Goal: Task Accomplishment & Management: Manage account settings

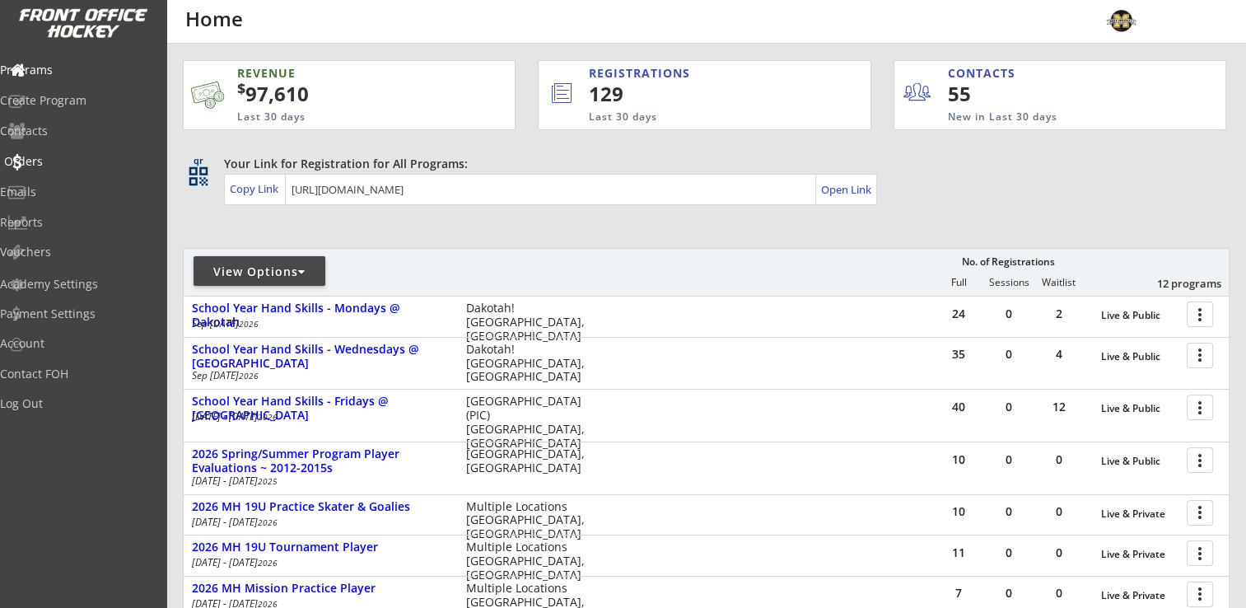
click at [56, 161] on div "Orders" at bounding box center [78, 162] width 148 height 12
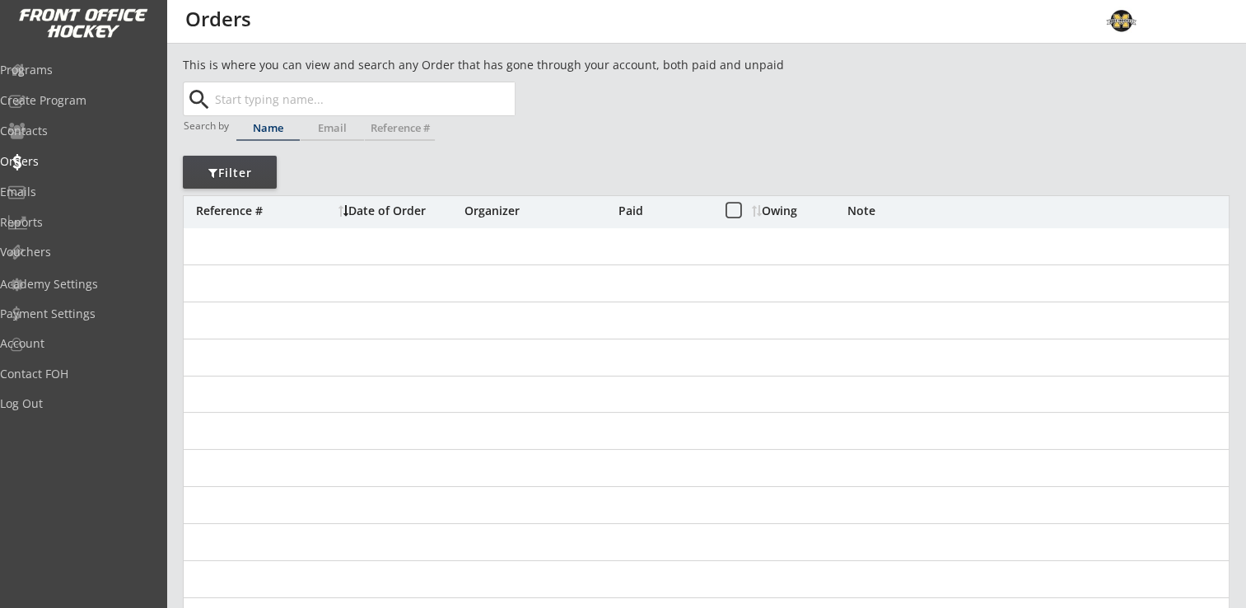
click at [327, 104] on input "text" at bounding box center [363, 98] width 303 height 33
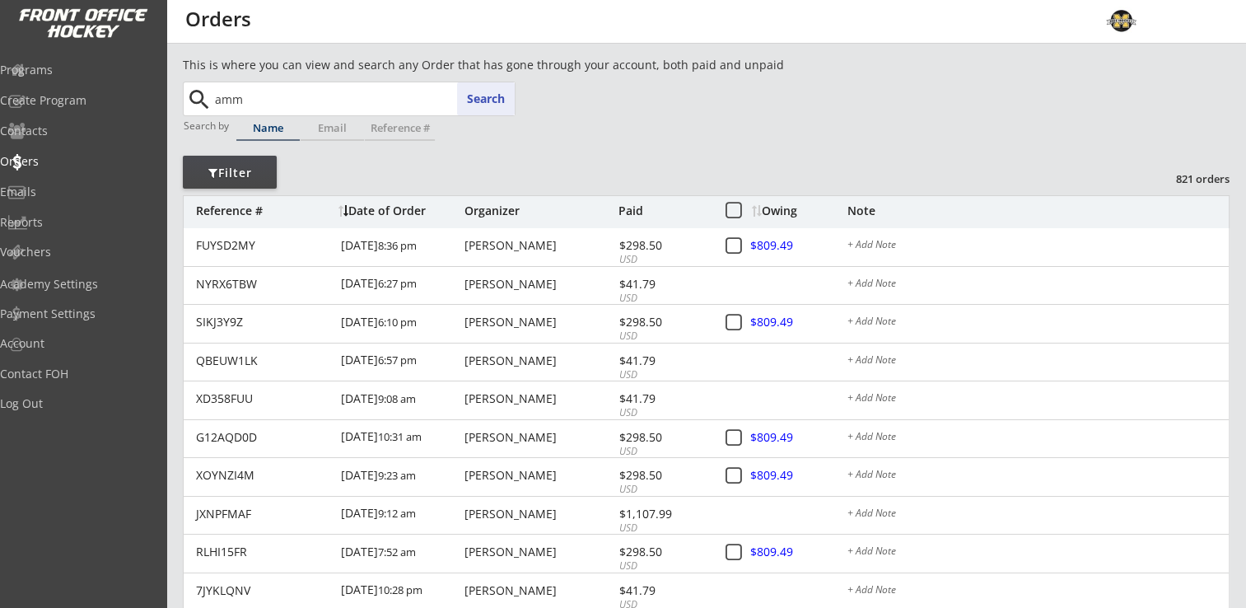
type input "am"
type input "[PERSON_NAME]"
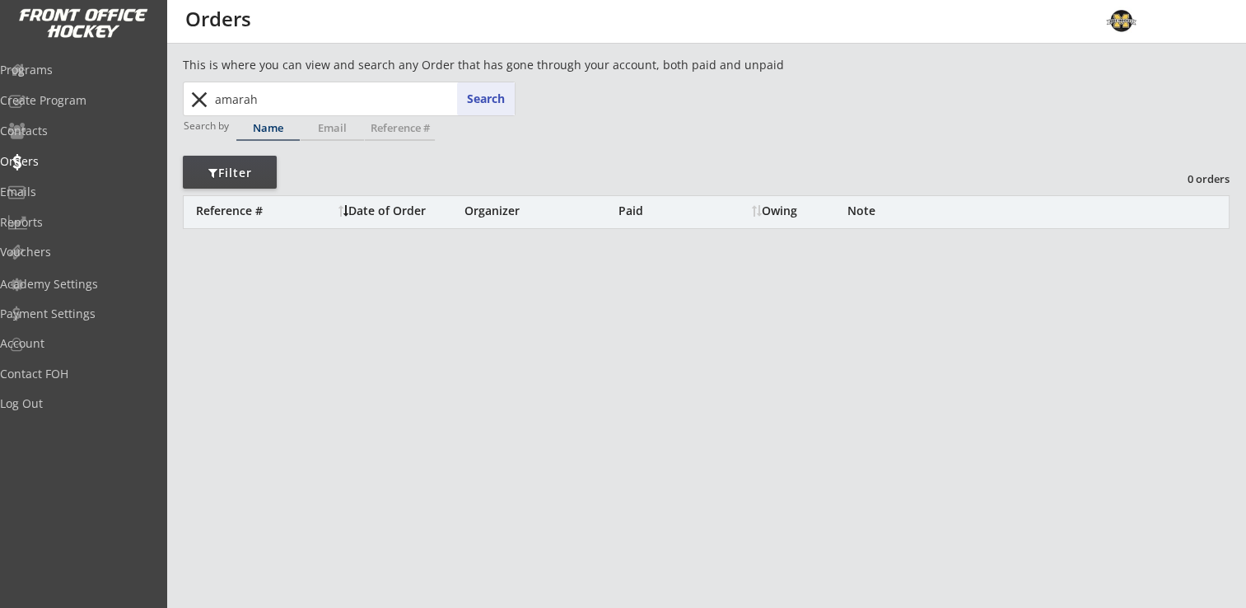
click at [316, 104] on input "amarah" at bounding box center [363, 98] width 303 height 33
type input "amara"
type input "[PERSON_NAME]"
type input "ama"
type input "[PERSON_NAME]"
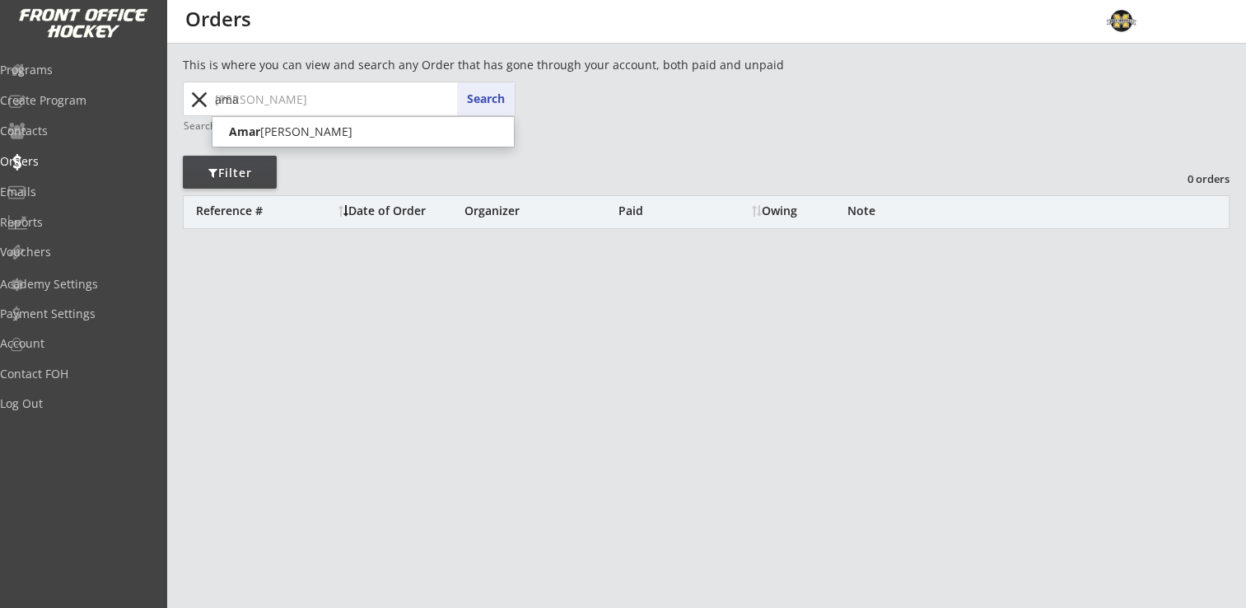
type input "am"
type input "[PERSON_NAME]"
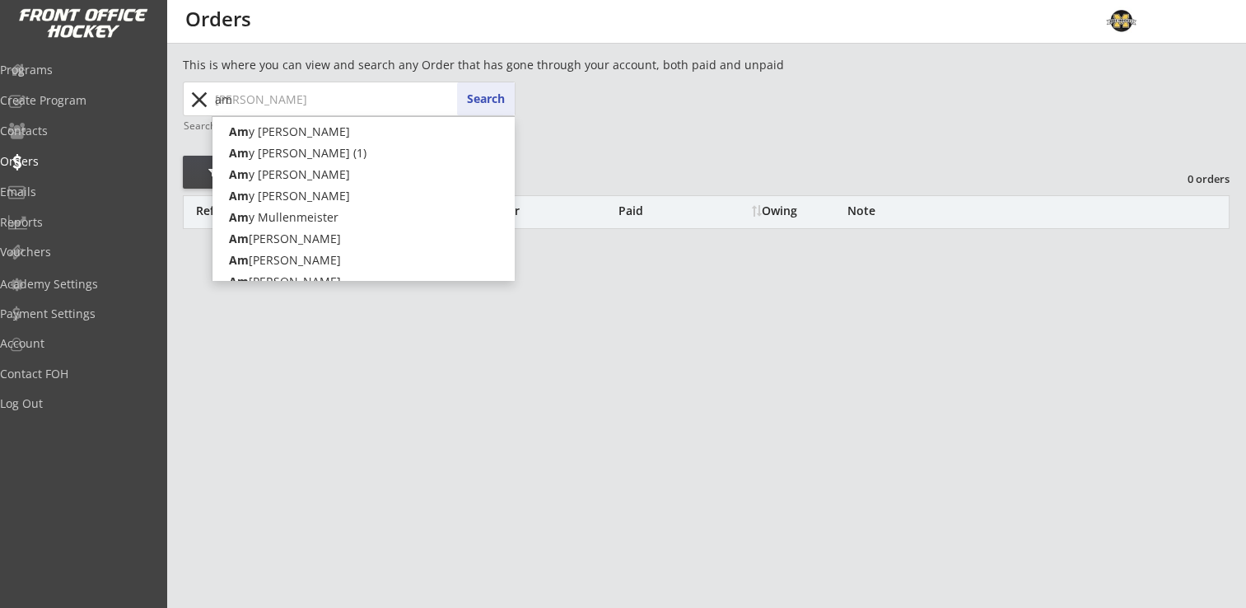
type input "a"
type input "am"
type input "[PERSON_NAME]"
type input "ama"
type input "[PERSON_NAME]"
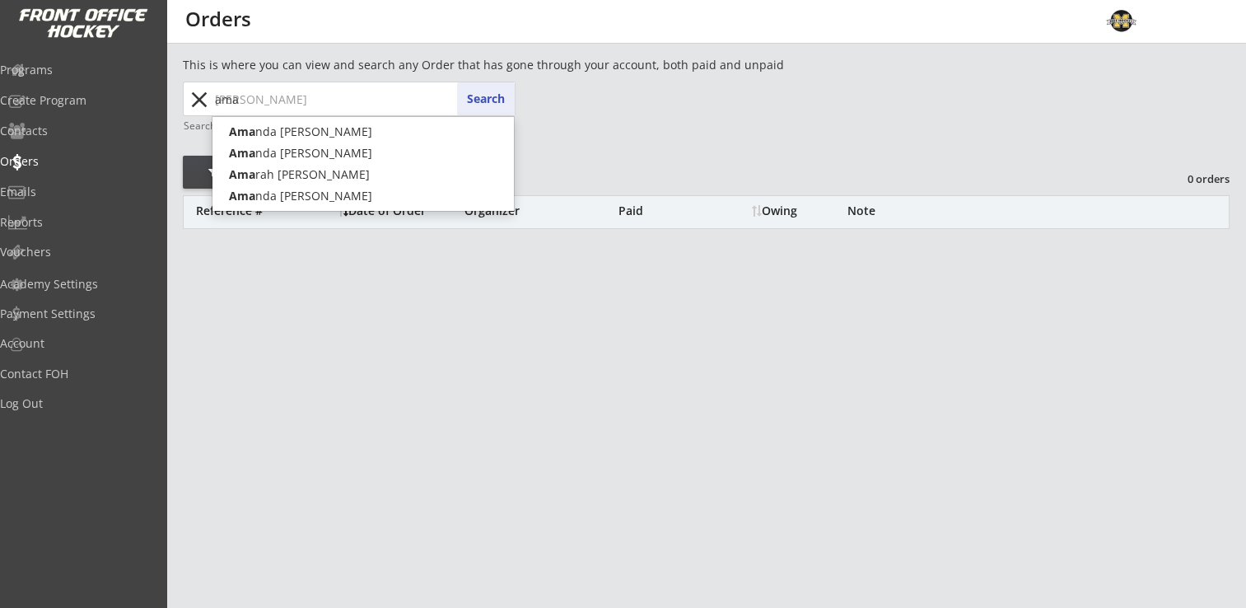
type input "ama"
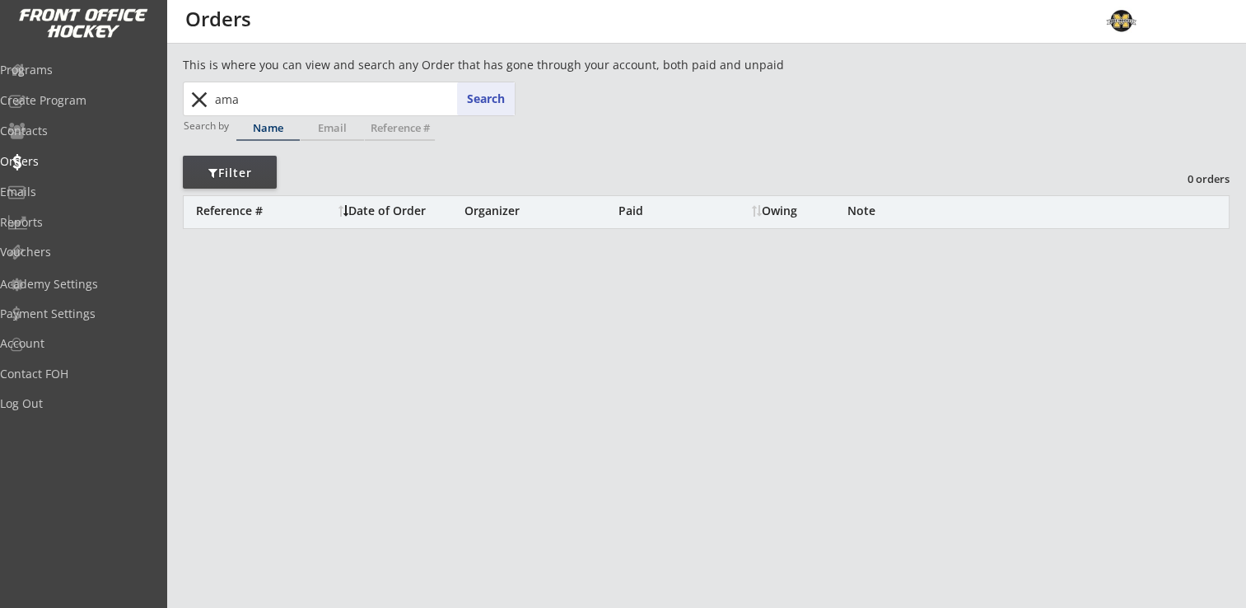
drag, startPoint x: 258, startPoint y: 105, endPoint x: 208, endPoint y: 111, distance: 49.9
click at [208, 111] on div "ama ama Search close" at bounding box center [349, 98] width 329 height 33
type input "allie"
type input "[PERSON_NAME]"
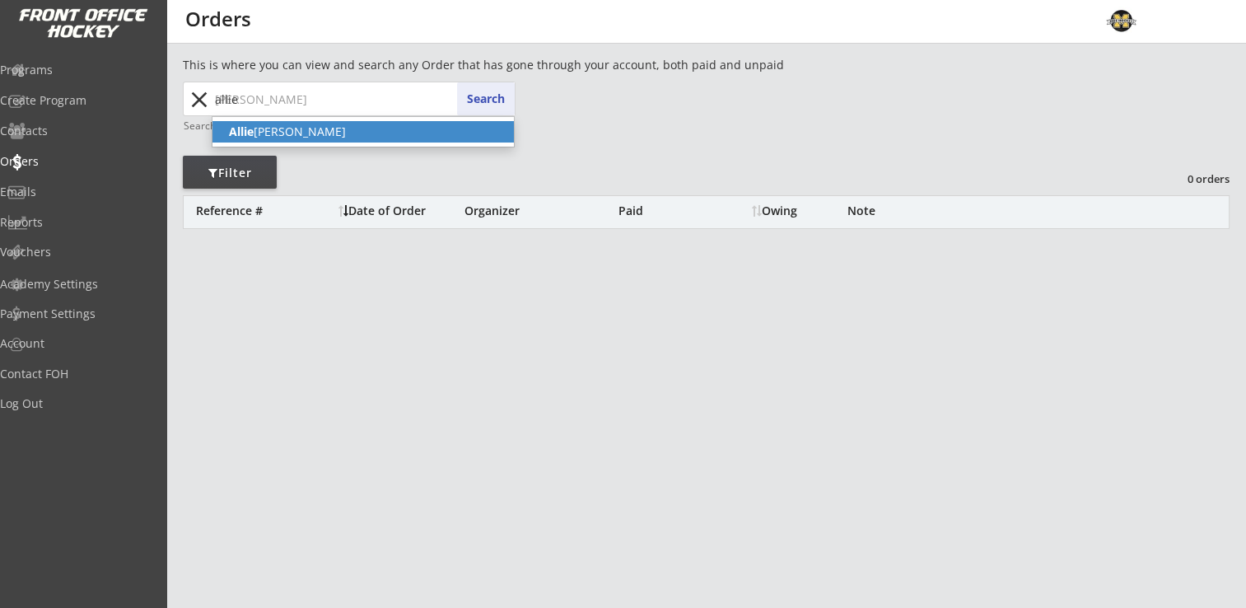
click at [301, 133] on p "[PERSON_NAME]" at bounding box center [363, 131] width 301 height 21
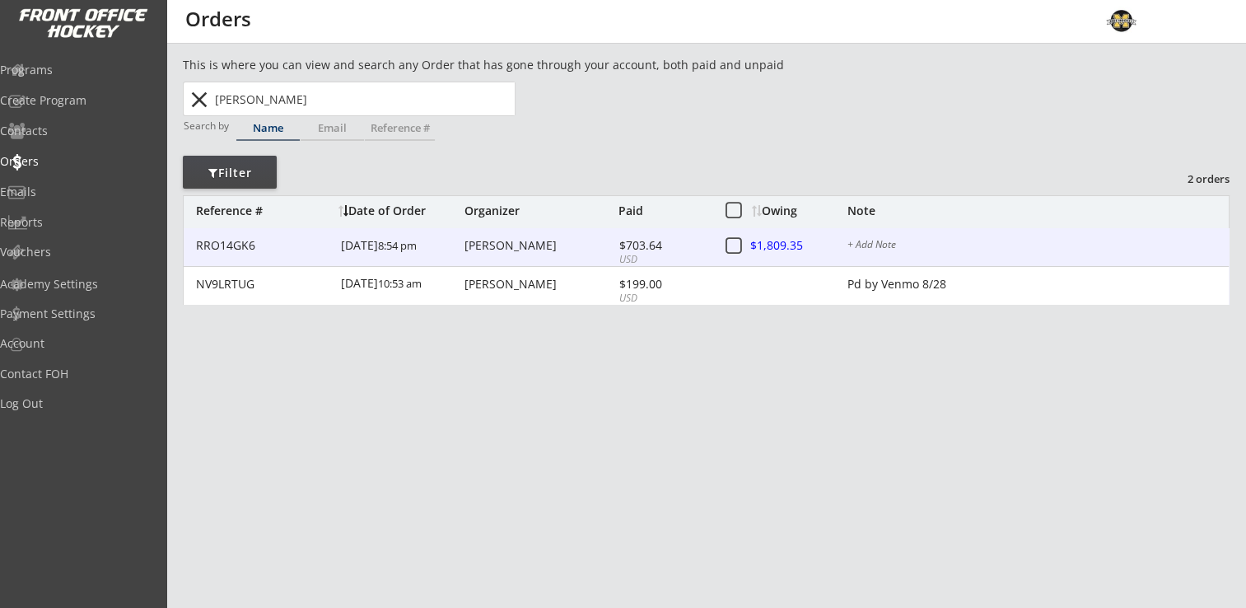
type input "[PERSON_NAME]"
click at [484, 245] on div "[PERSON_NAME]" at bounding box center [540, 246] width 150 height 12
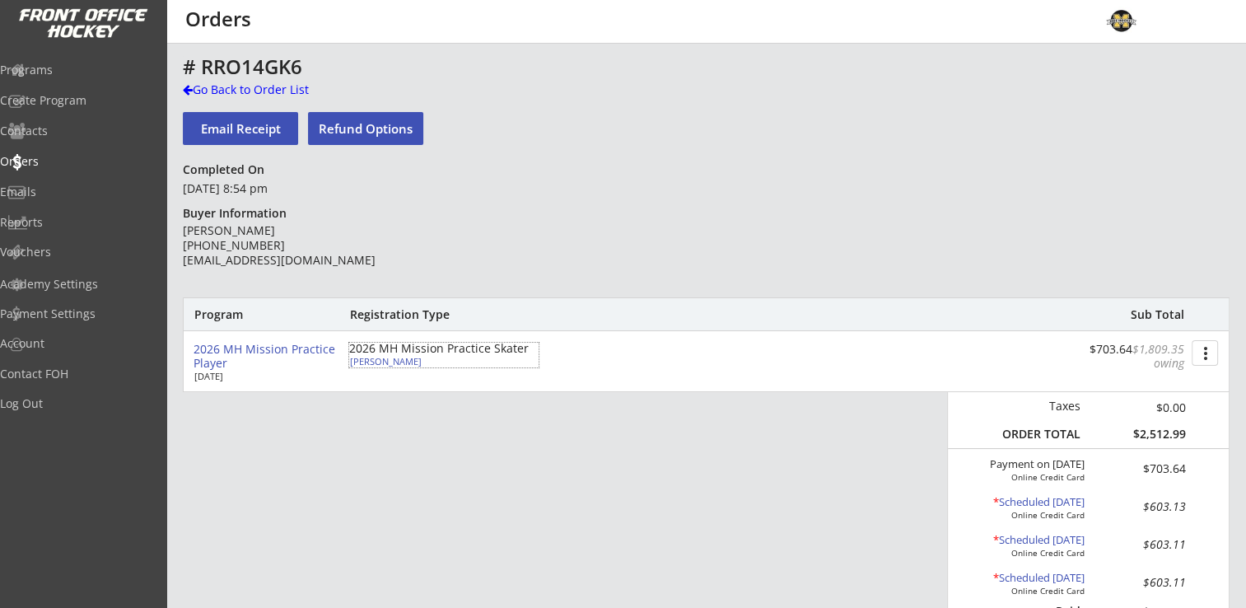
click at [371, 365] on div "[PERSON_NAME]" at bounding box center [442, 361] width 184 height 9
select select ""Forward""
select select ""Adult Small""
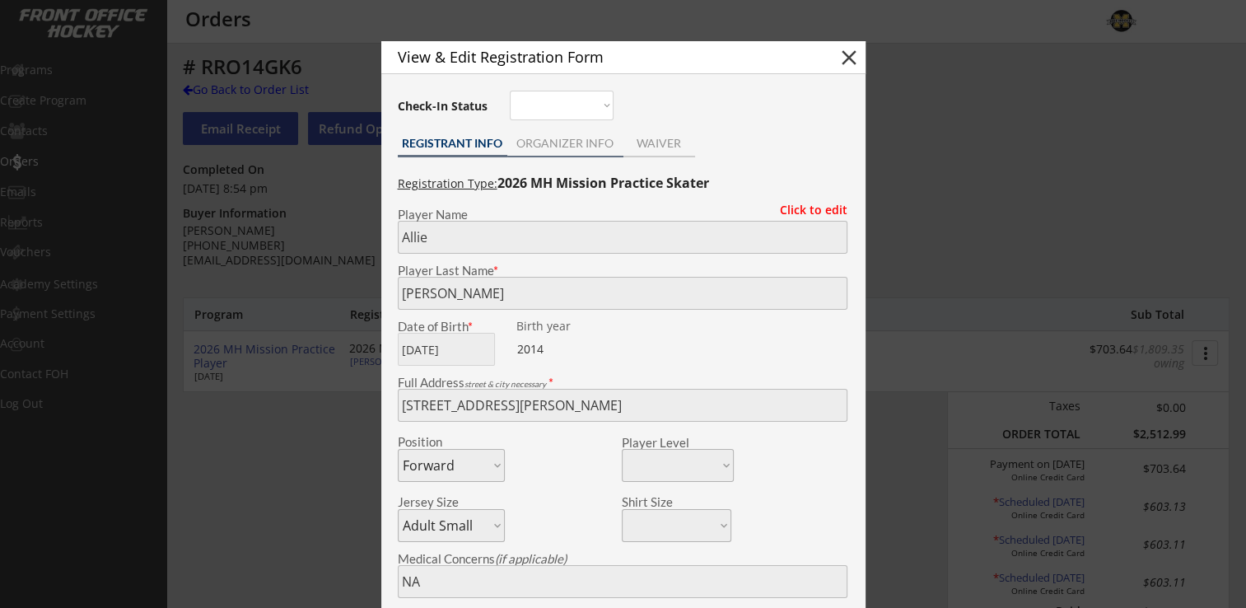
click at [549, 140] on div "ORGANIZER INFO" at bounding box center [565, 144] width 116 height 12
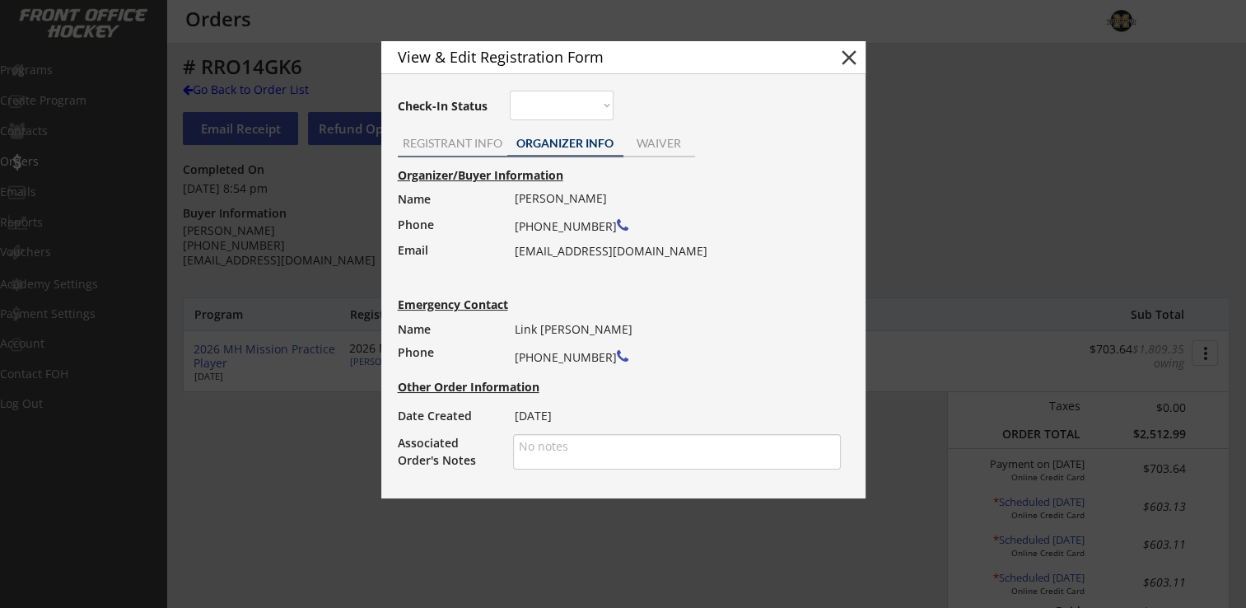
click at [462, 138] on div "REGISTRANT INFO" at bounding box center [453, 144] width 110 height 12
